Goal: Information Seeking & Learning: Learn about a topic

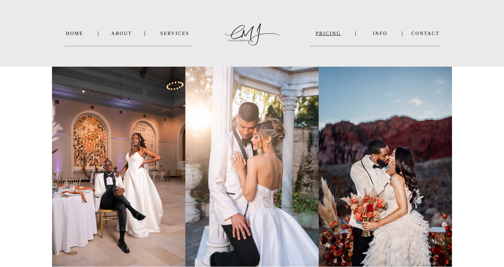
click at [325, 36] on nav "PRICING" at bounding box center [328, 33] width 37 height 5
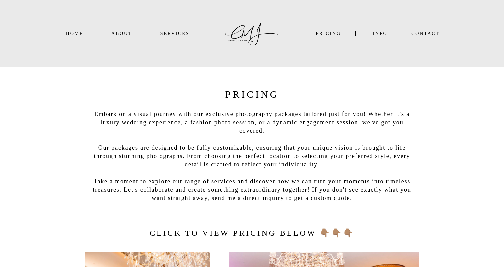
click at [379, 35] on nav "INFO" at bounding box center [380, 33] width 32 height 5
click at [376, 50] on b "VIDEO" at bounding box center [373, 50] width 16 height 5
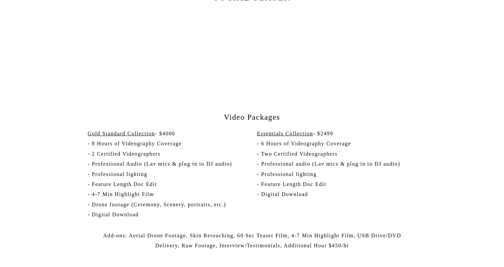
scroll to position [1176, 0]
